Goal: Information Seeking & Learning: Learn about a topic

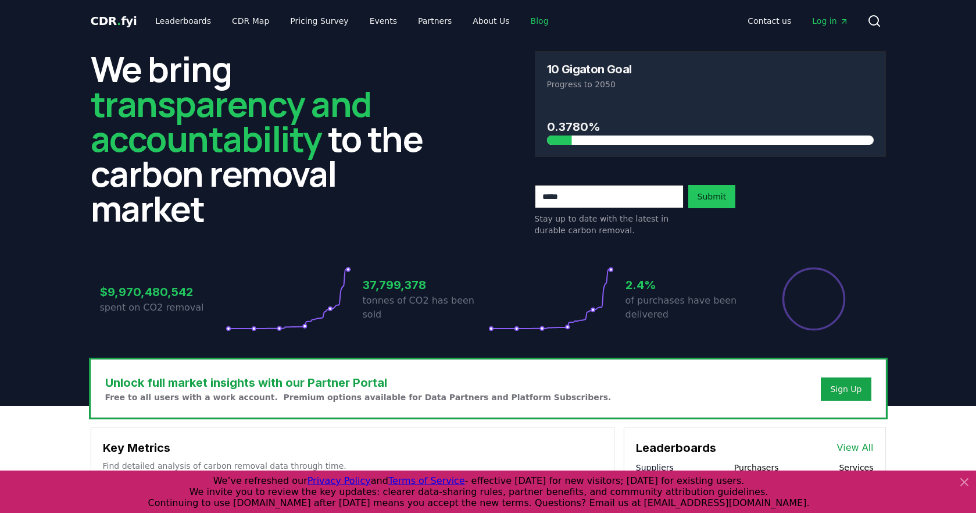
click at [521, 20] on link "Blog" at bounding box center [539, 20] width 37 height 21
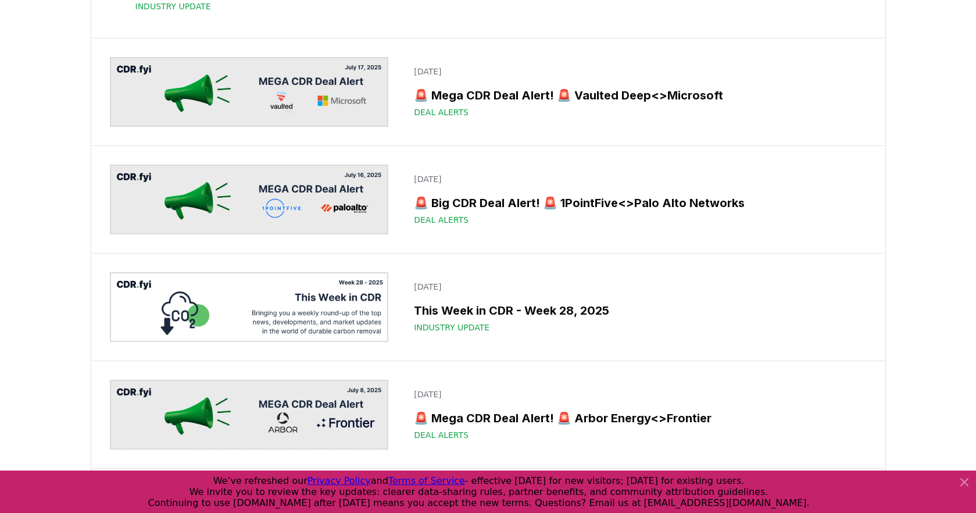
scroll to position [1478, 0]
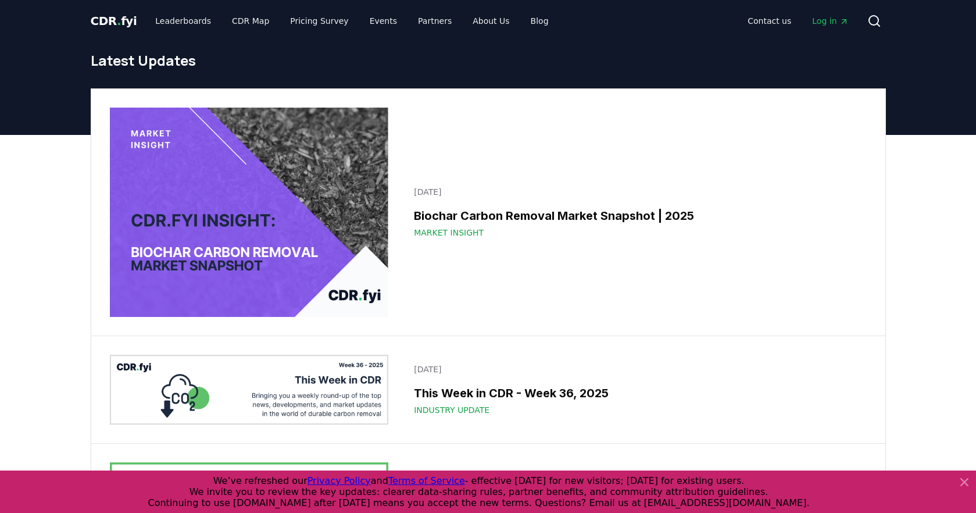
scroll to position [1713, 0]
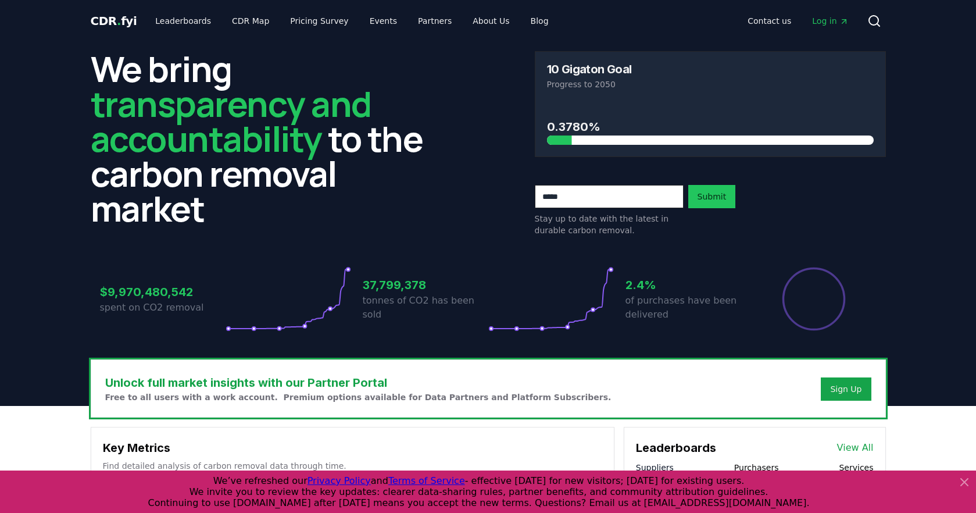
scroll to position [1874, 0]
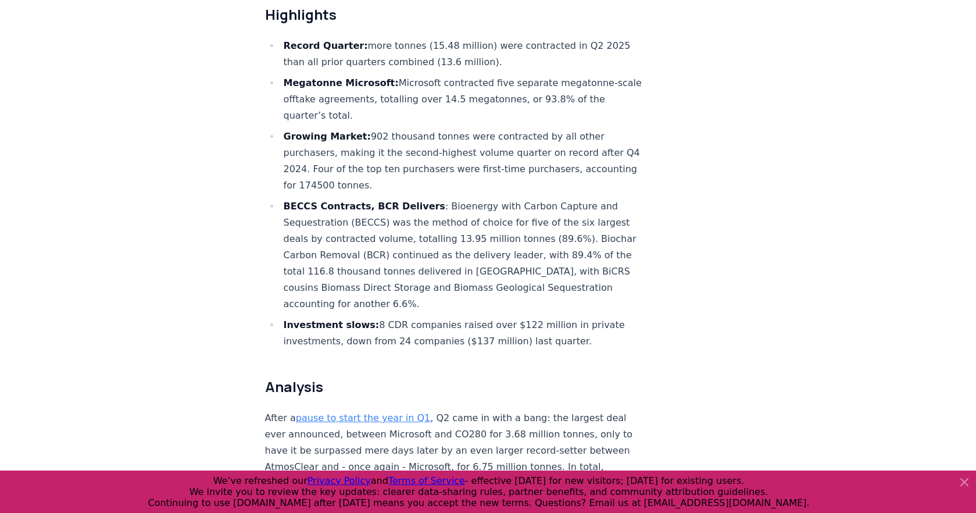
scroll to position [459, 0]
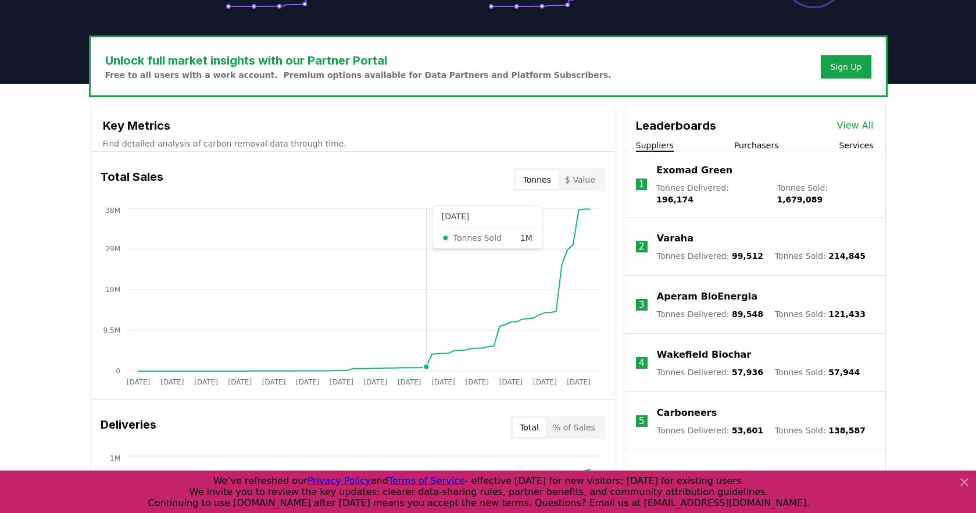
scroll to position [324, 0]
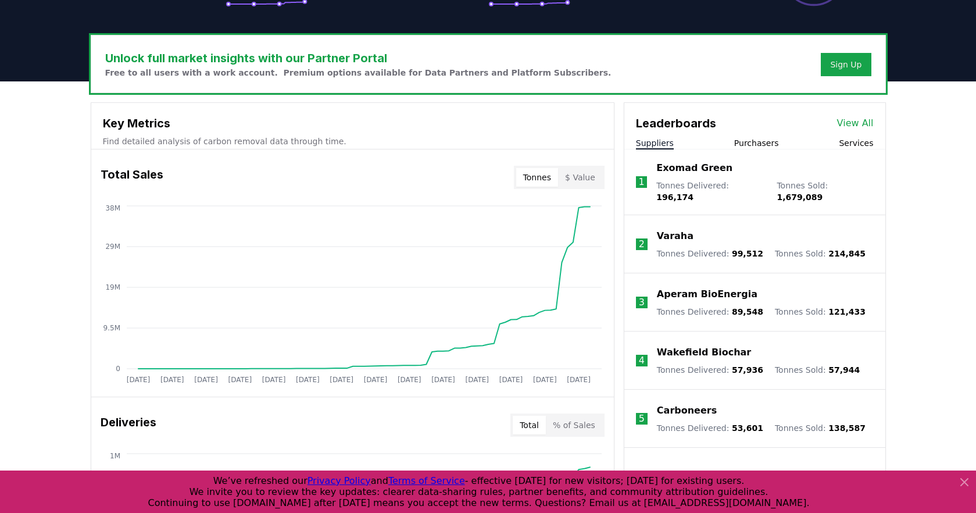
click at [588, 172] on button "$ Value" at bounding box center [580, 177] width 44 height 19
click at [538, 176] on button "Tonnes" at bounding box center [537, 177] width 42 height 19
click at [574, 176] on button "$ Value" at bounding box center [580, 177] width 44 height 19
click at [541, 178] on button "Tonnes" at bounding box center [537, 177] width 42 height 19
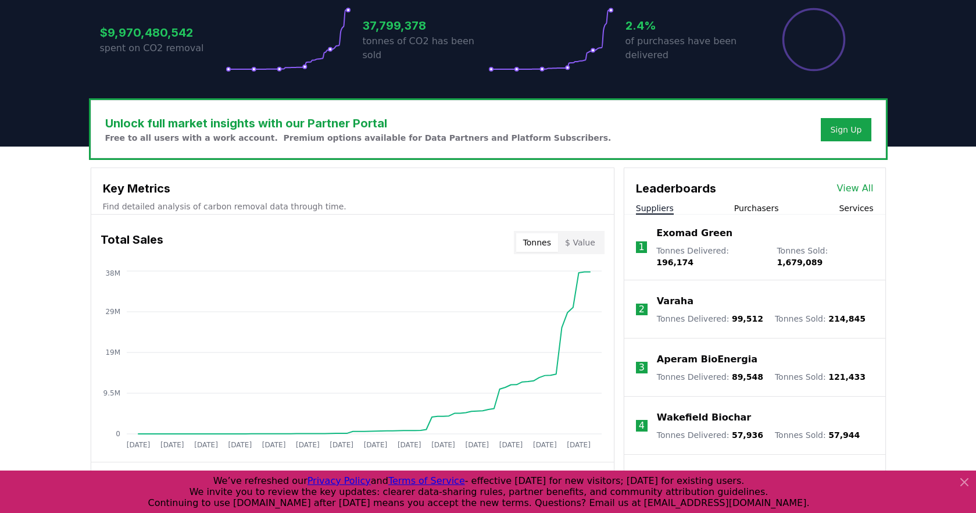
scroll to position [0, 0]
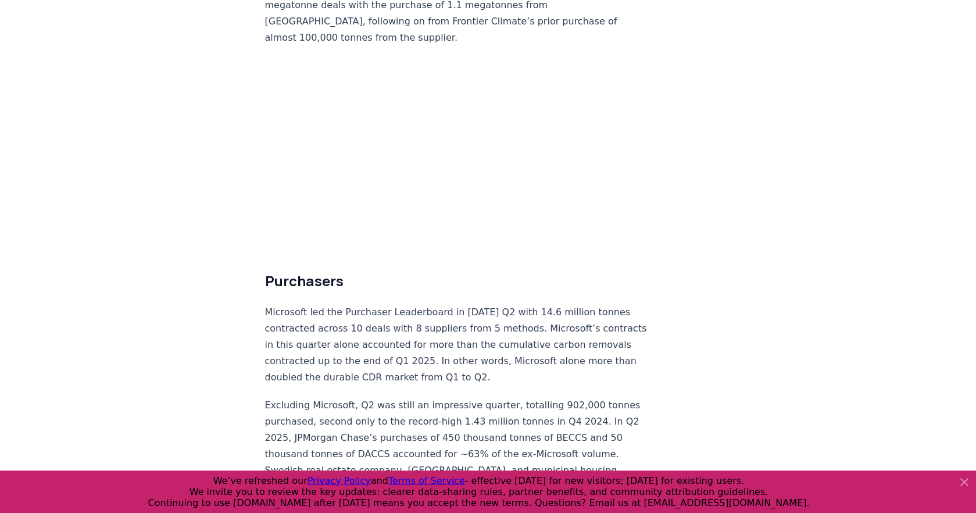
scroll to position [2871, 0]
